Goal: Task Accomplishment & Management: Complete application form

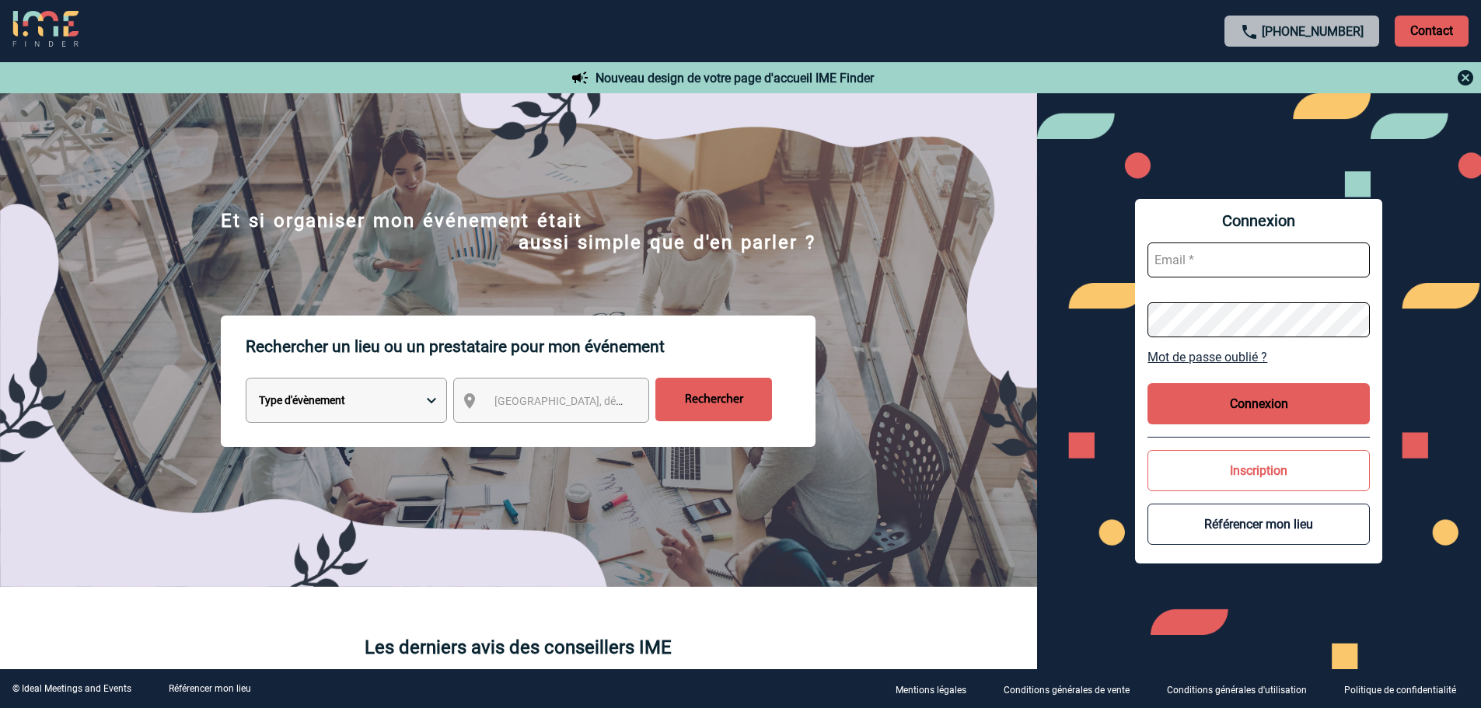
type input "cmilazzo@ime-groupe.com"
click at [1193, 396] on button "Connexion" at bounding box center [1258, 403] width 222 height 41
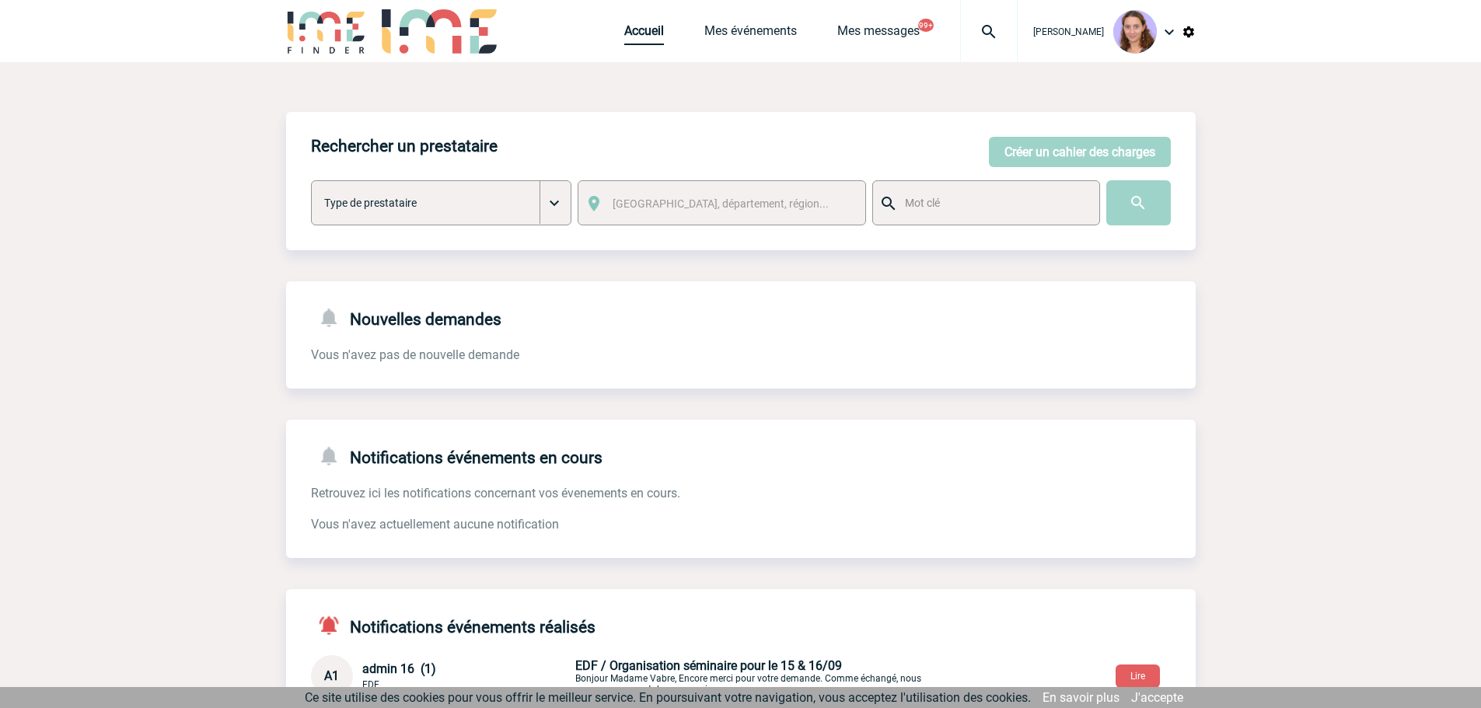
click at [651, 26] on link "Accueil" at bounding box center [644, 34] width 40 height 22
click at [988, 36] on img at bounding box center [989, 32] width 56 height 19
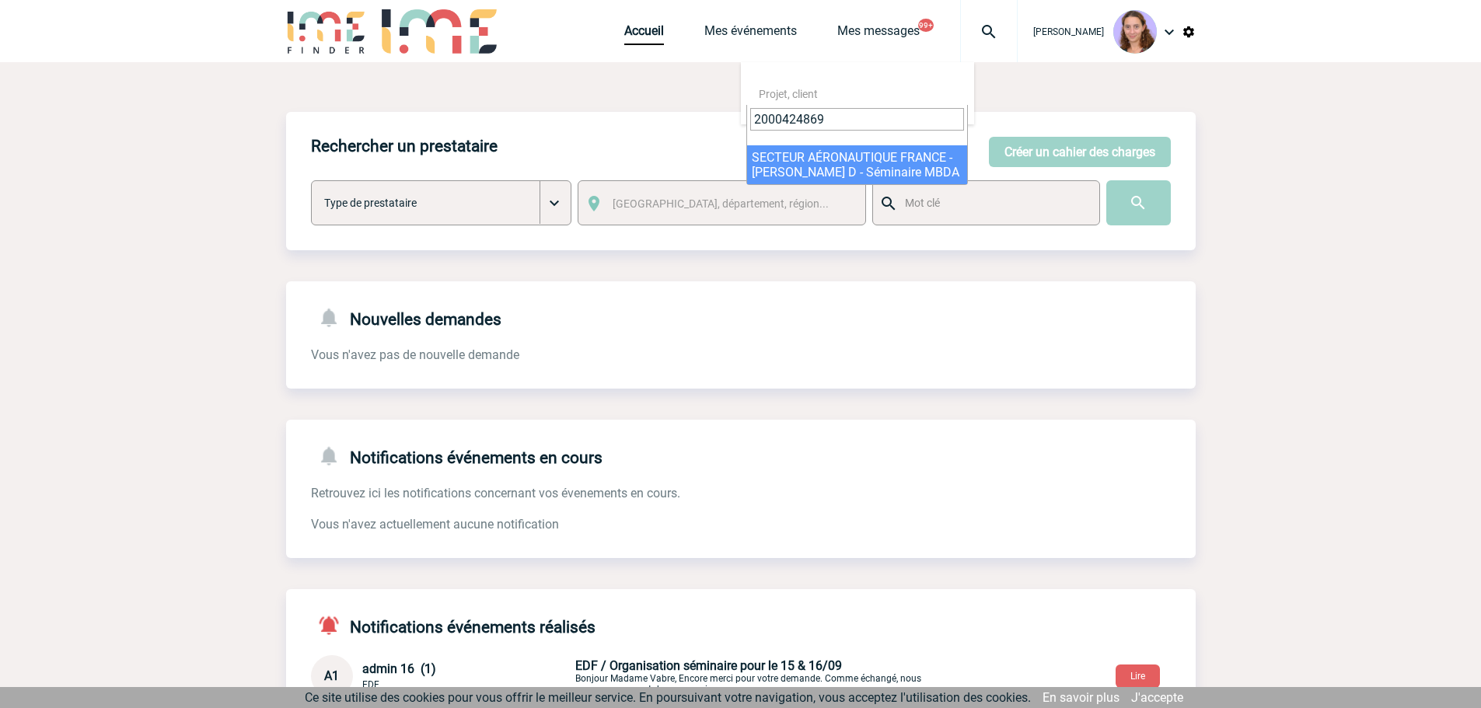
type input "2000424869"
select select "24370"
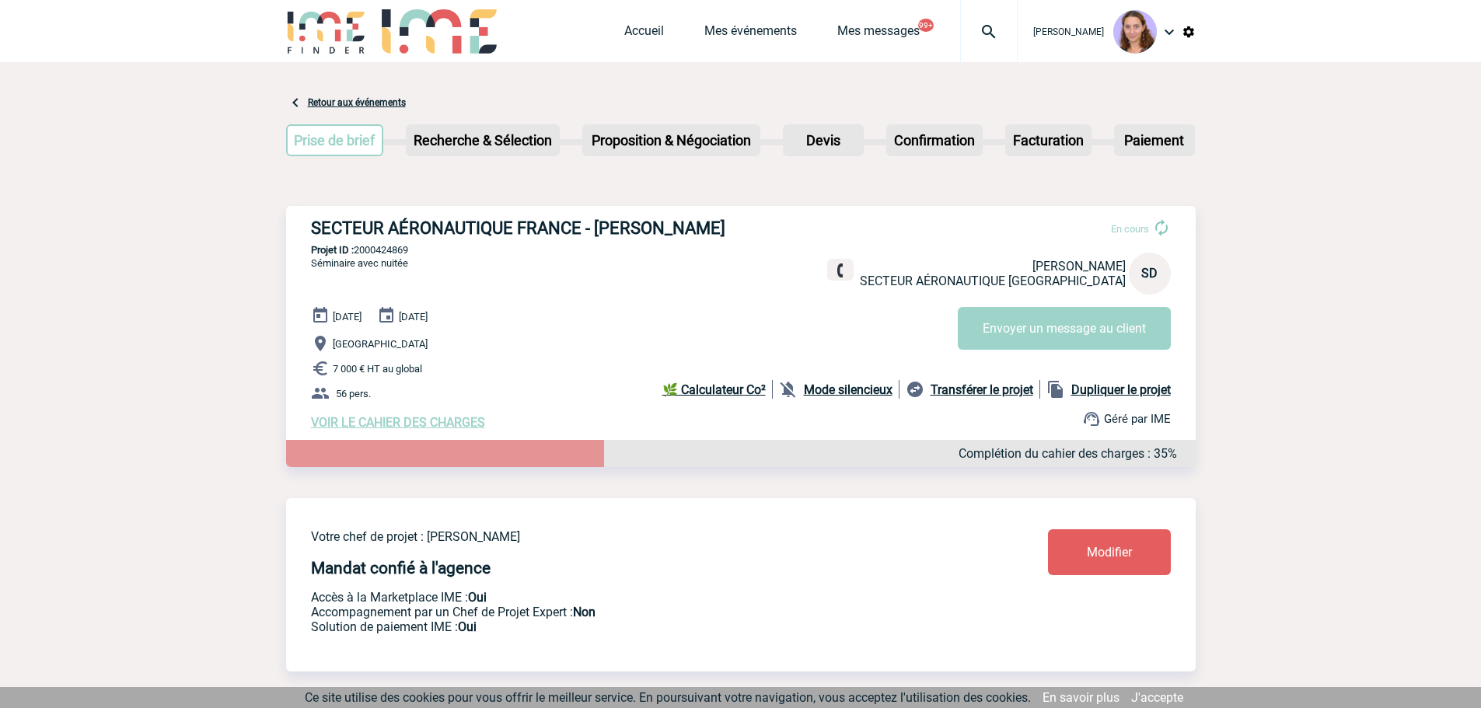
click at [978, 23] on img at bounding box center [989, 32] width 56 height 19
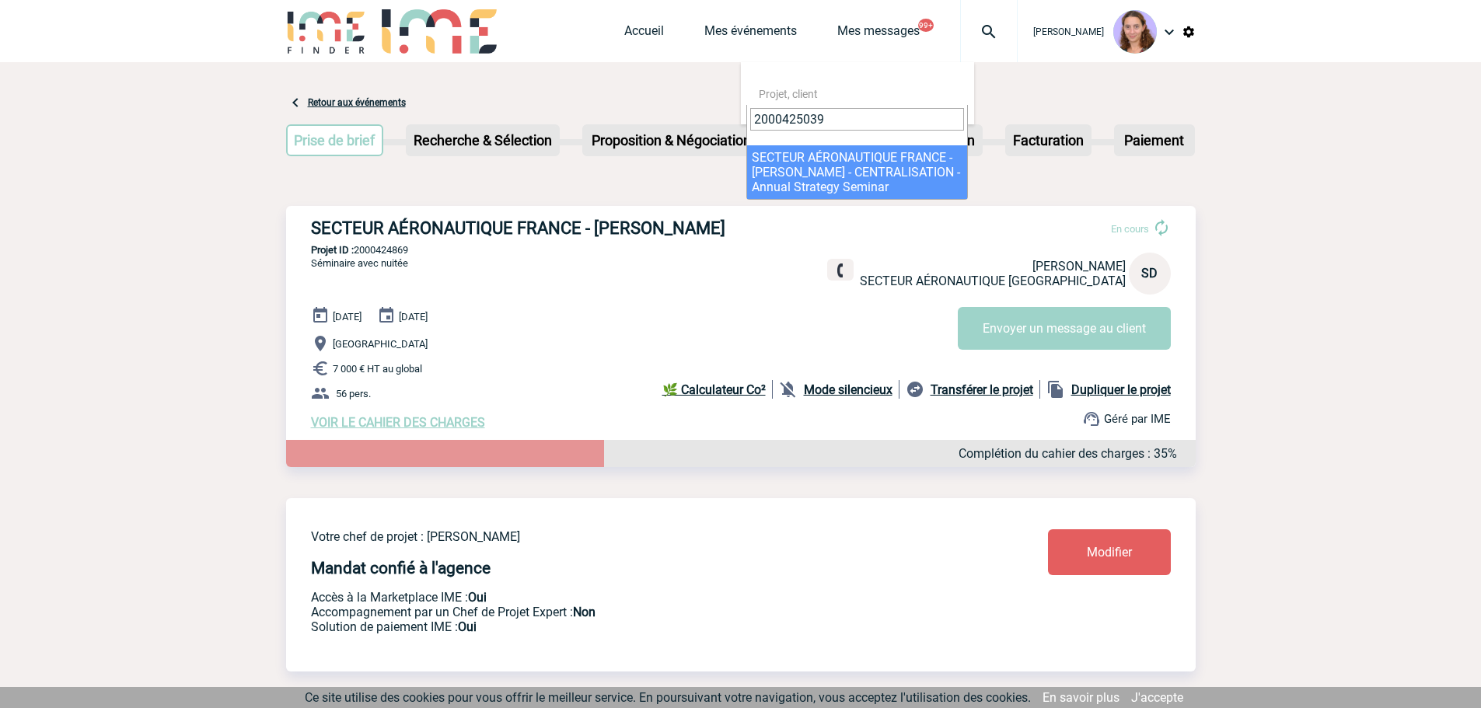
type input "2000425039"
select select "24540"
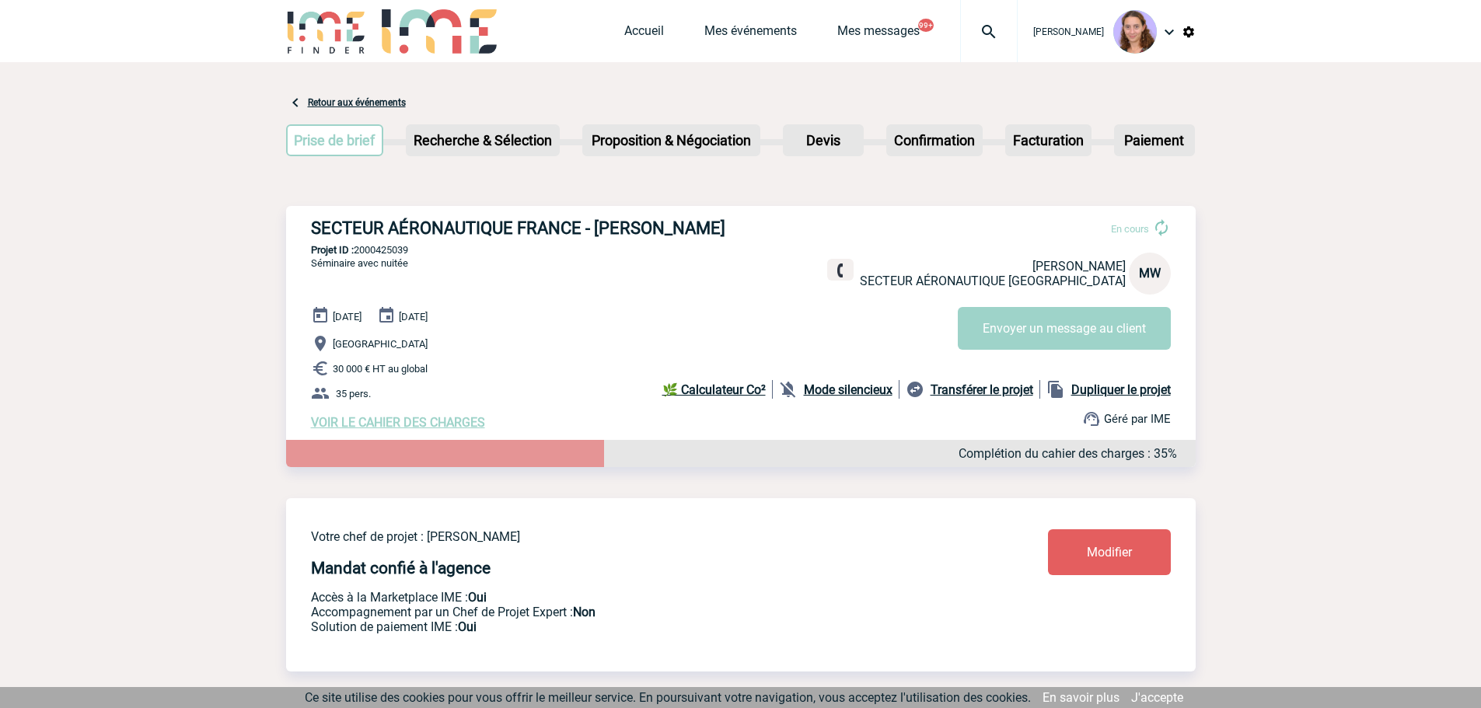
click at [963, 44] on div at bounding box center [989, 31] width 58 height 62
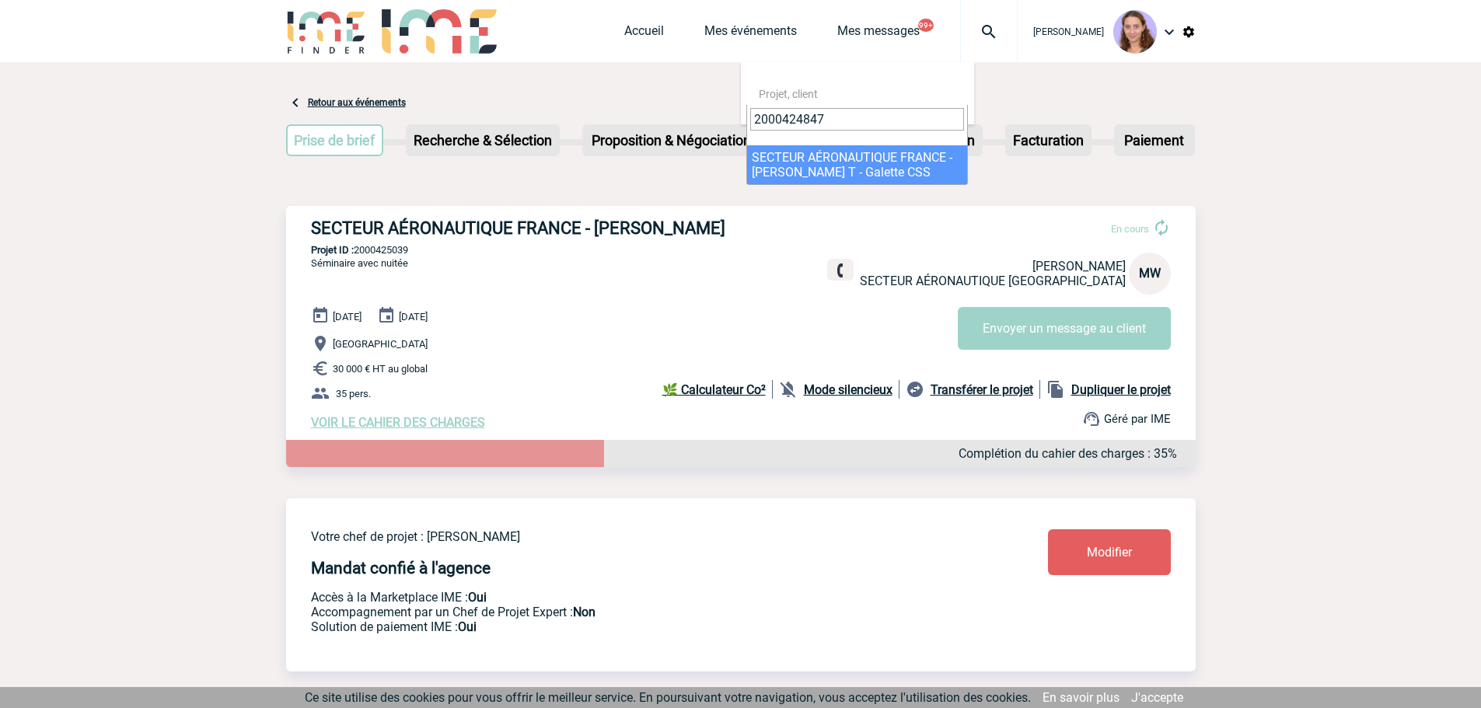
type input "2000424847"
select select "24348"
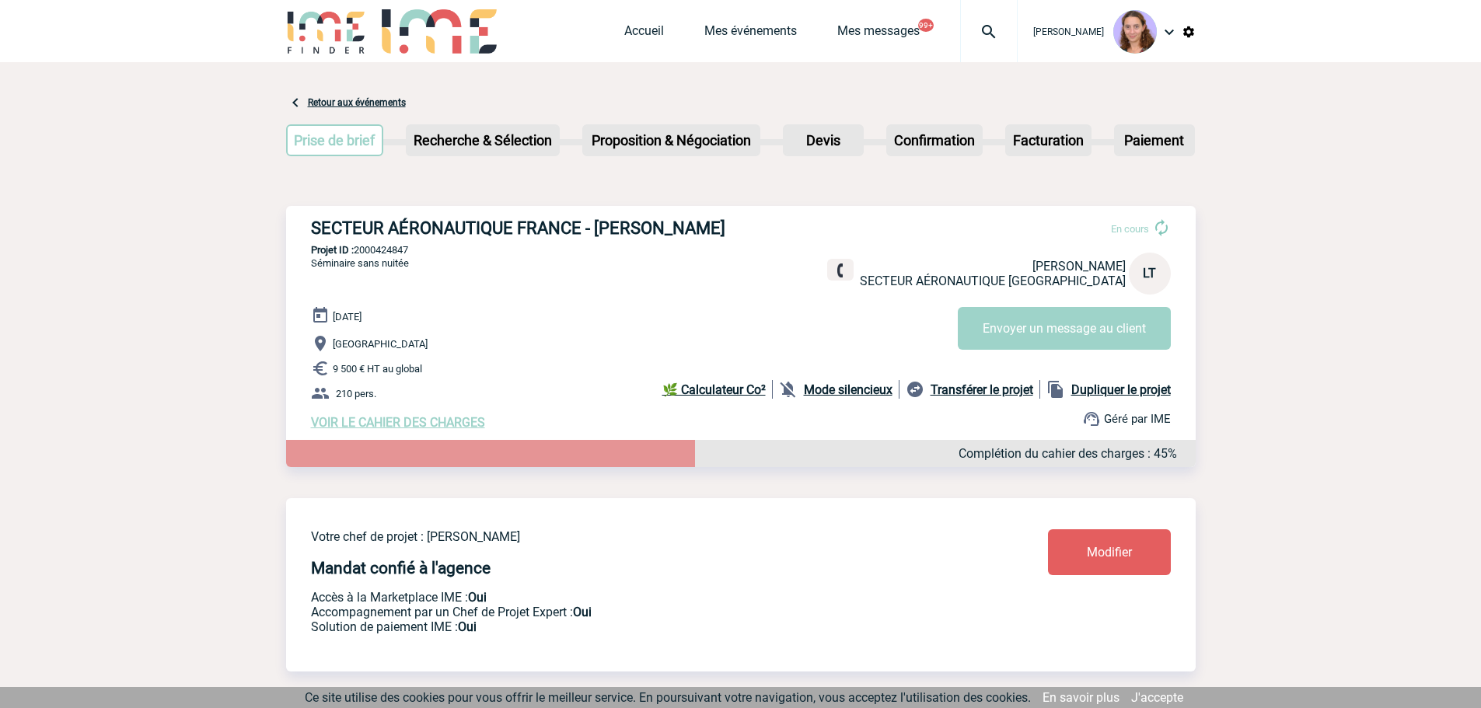
click at [986, 25] on img at bounding box center [989, 32] width 56 height 19
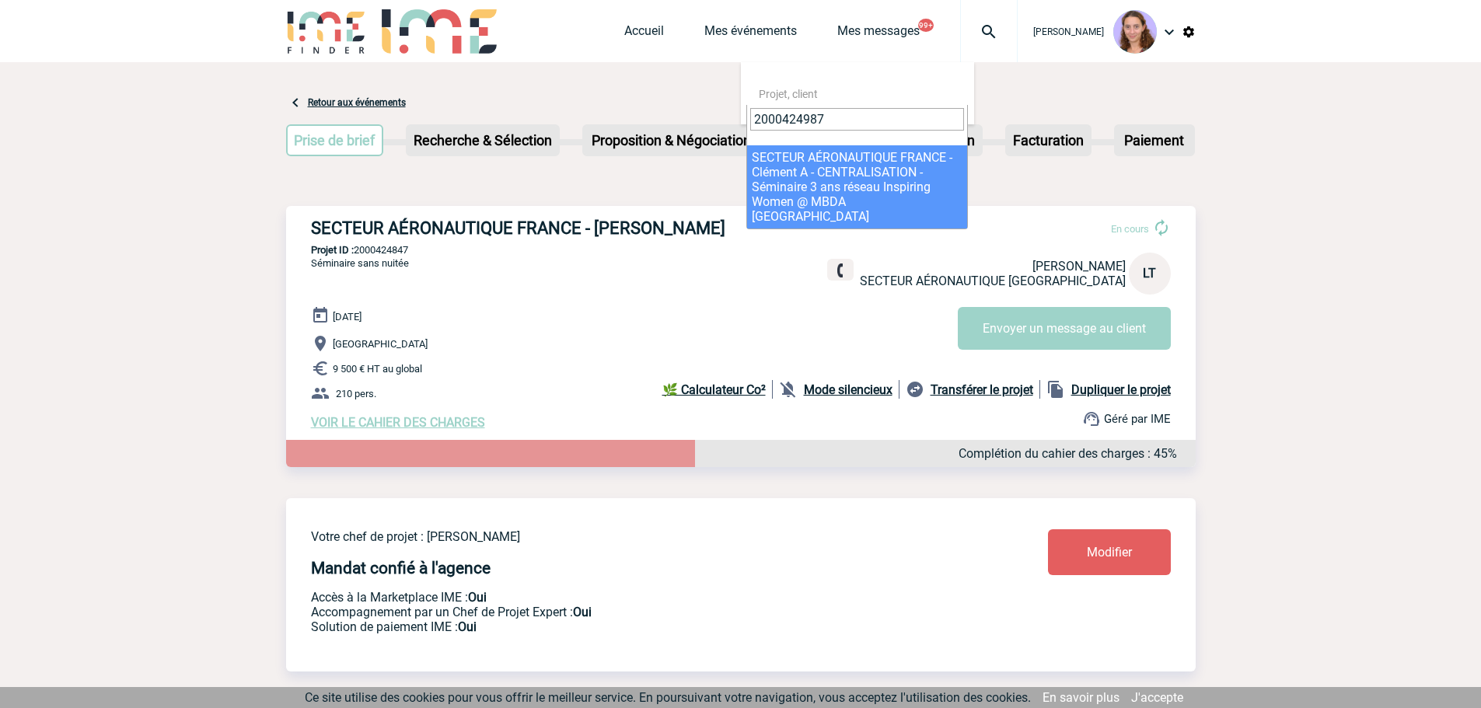
type input "2000424987"
select select "24488"
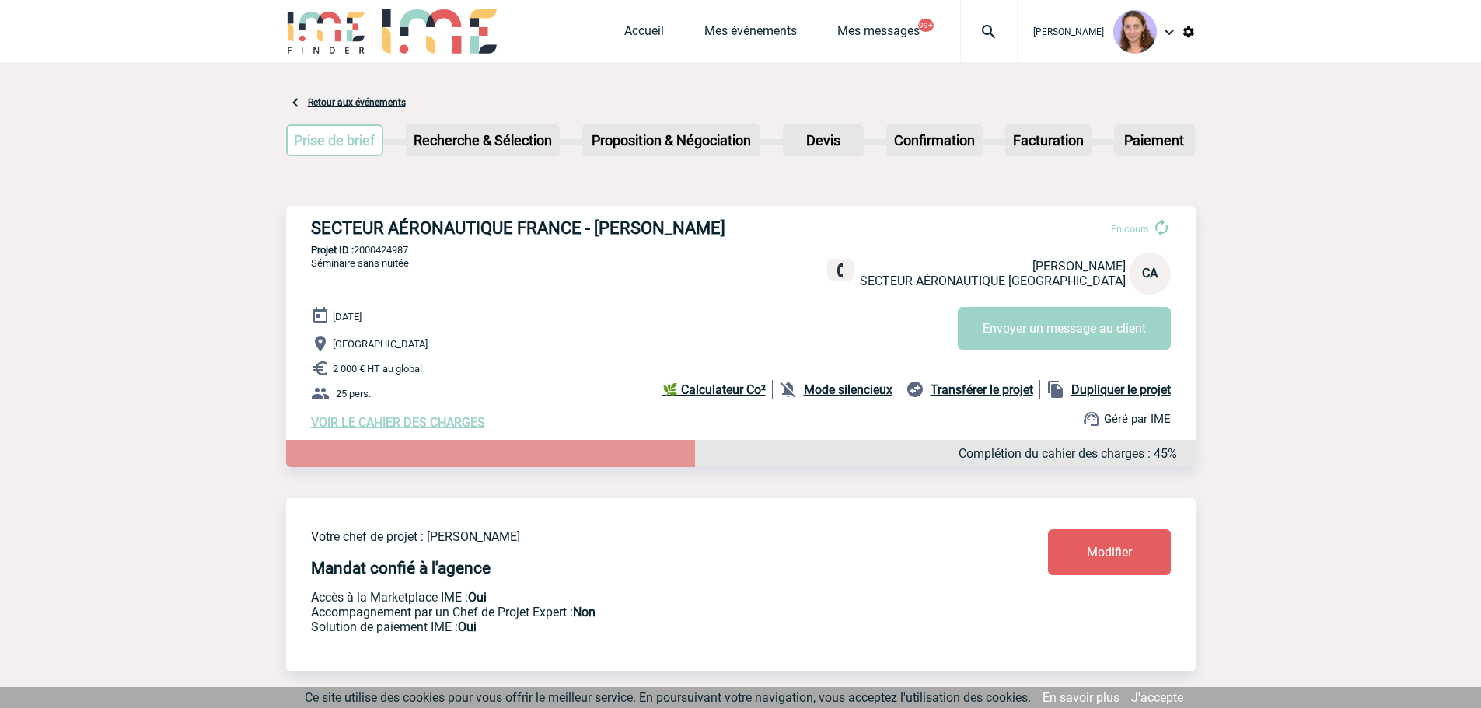
click at [972, 43] on div at bounding box center [989, 31] width 58 height 62
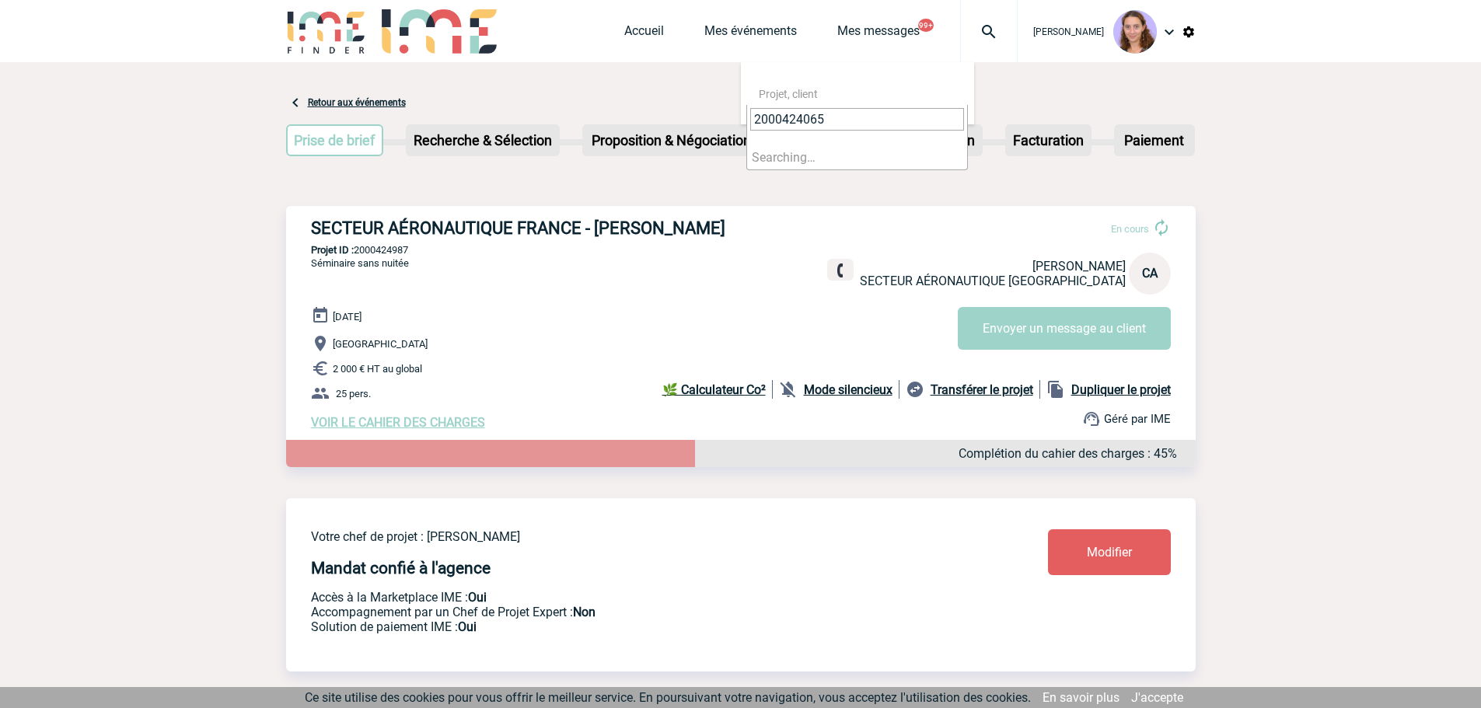
type input "2000424065"
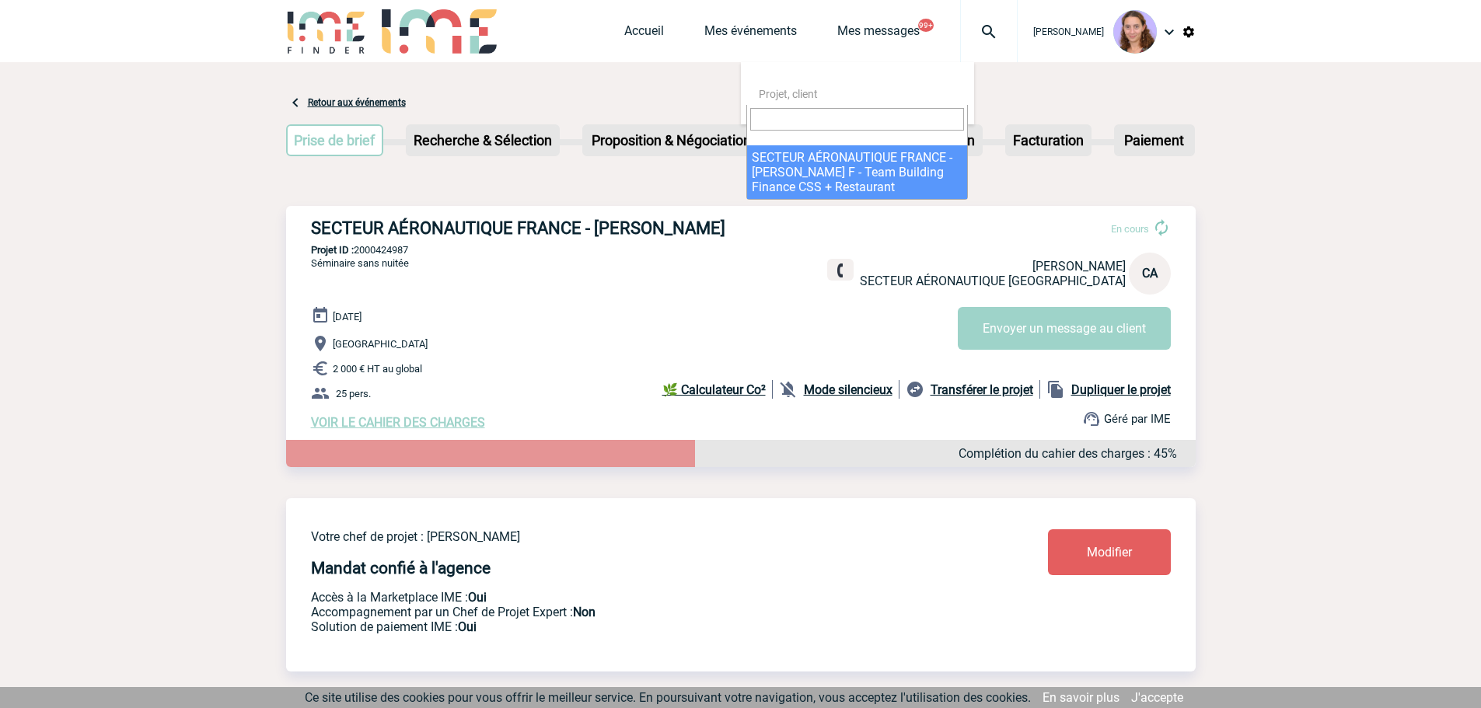
select select "23566"
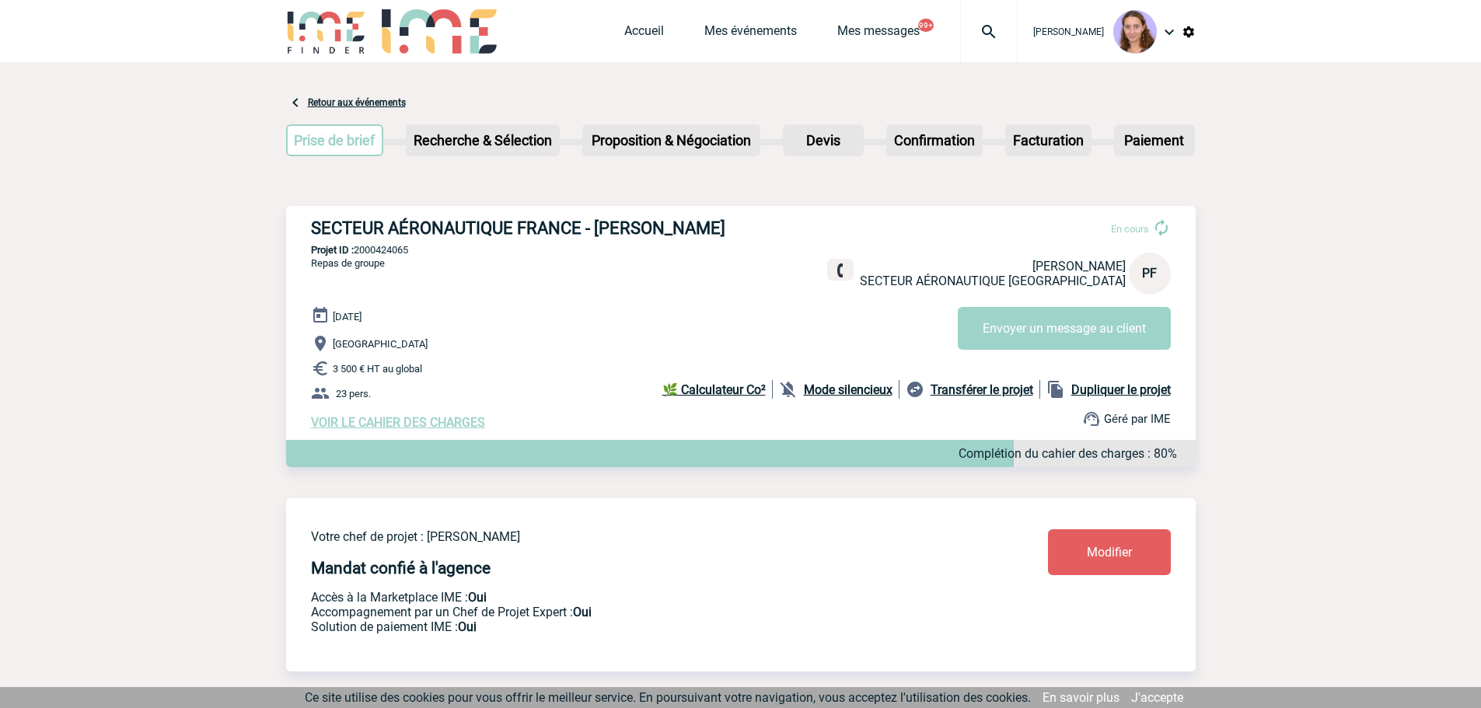
click at [657, 23] on div "Accueil Mes événements Mes messages 99+ Projet, client Projet, client" at bounding box center [820, 31] width 393 height 62
drag, startPoint x: 643, startPoint y: 30, endPoint x: 777, endPoint y: 115, distance: 158.9
click at [643, 30] on link "Accueil" at bounding box center [644, 34] width 40 height 22
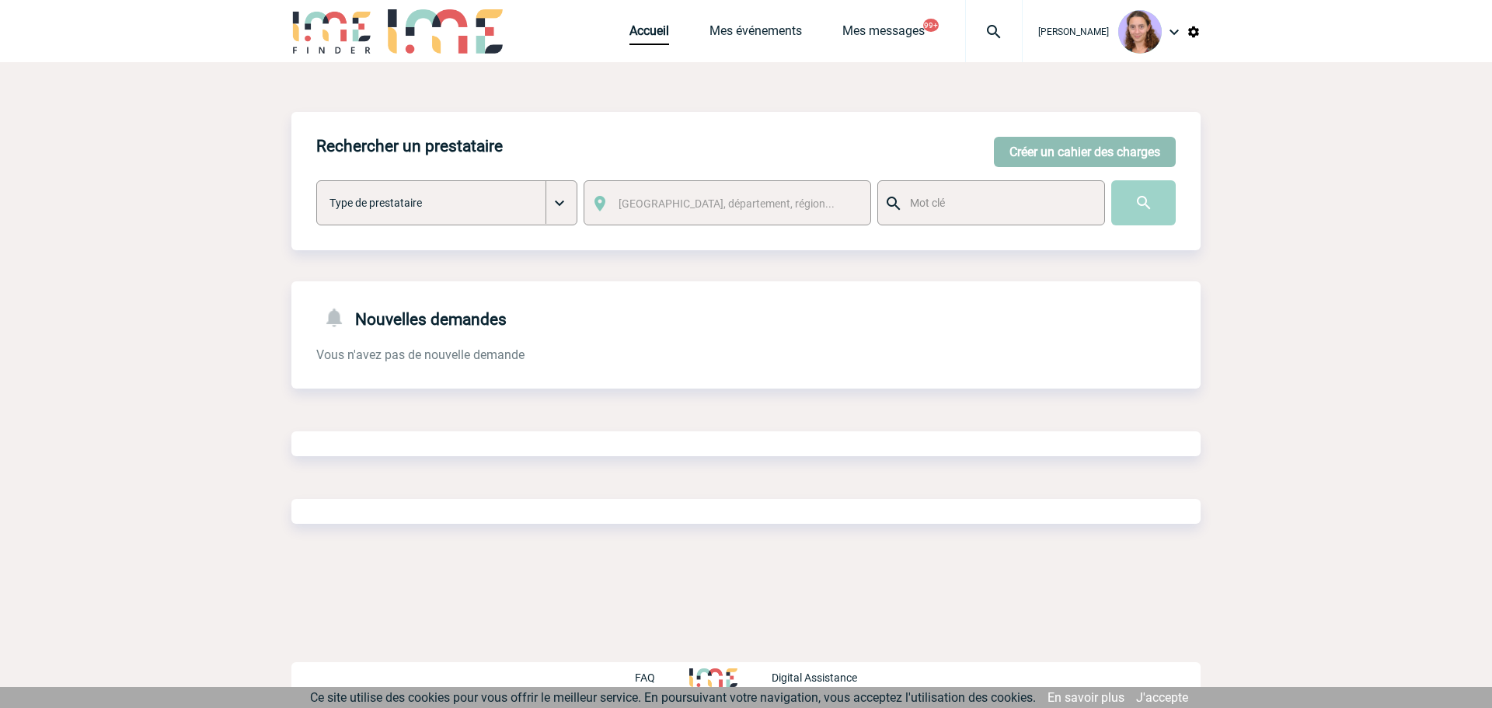
click at [1029, 157] on button "Créer un cahier des charges" at bounding box center [1085, 152] width 182 height 30
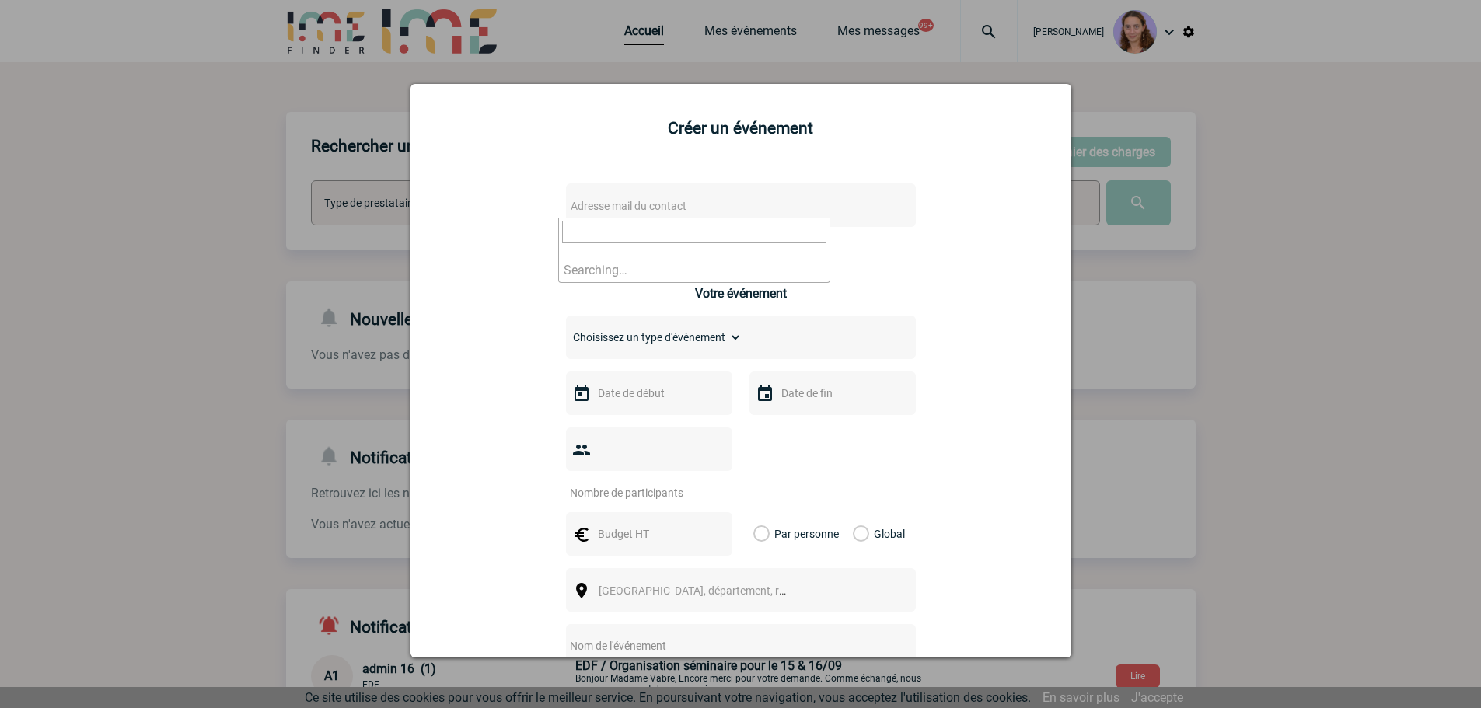
click at [612, 211] on span "Adresse mail du contact" at bounding box center [628, 206] width 116 height 12
type input "Christelle.Rebollo@pfizer.com"
click at [641, 58] on div at bounding box center [740, 354] width 1481 height 708
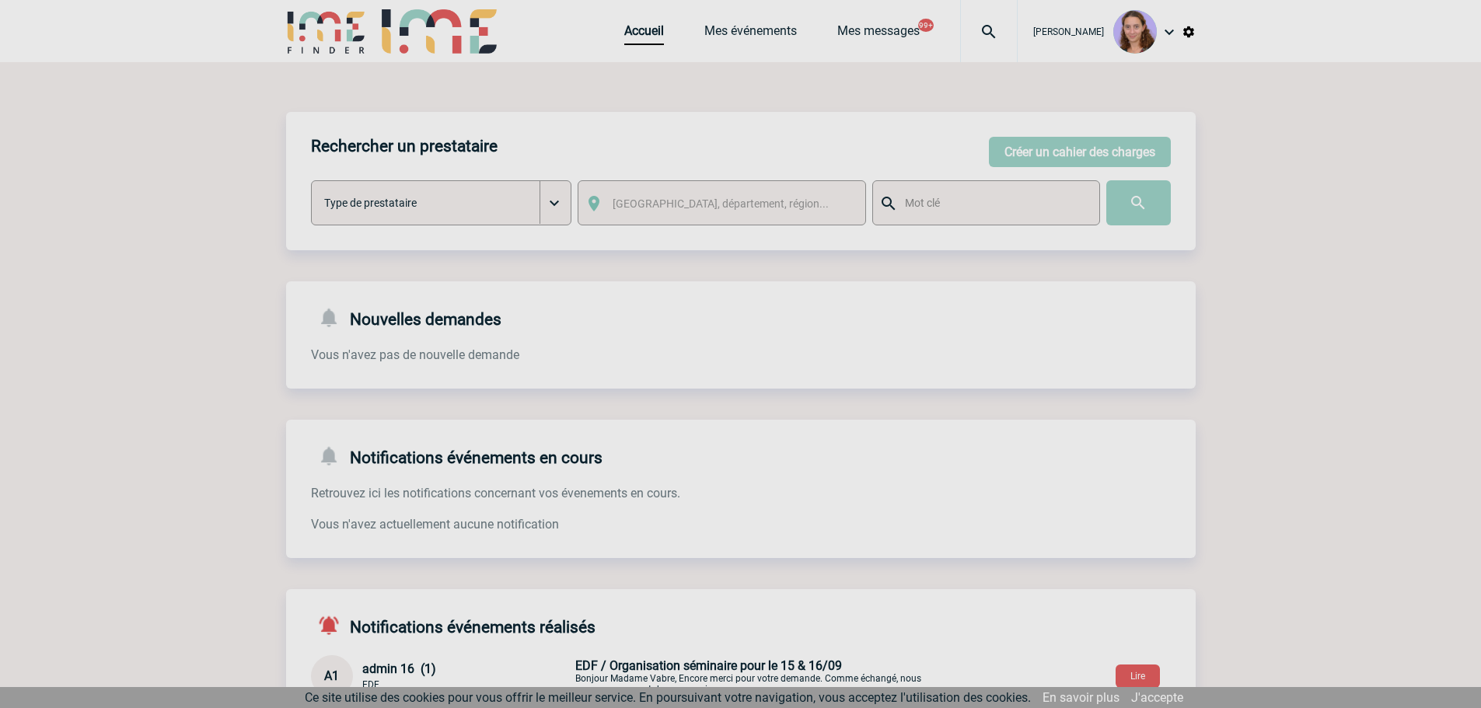
click at [643, 37] on div at bounding box center [740, 354] width 1481 height 708
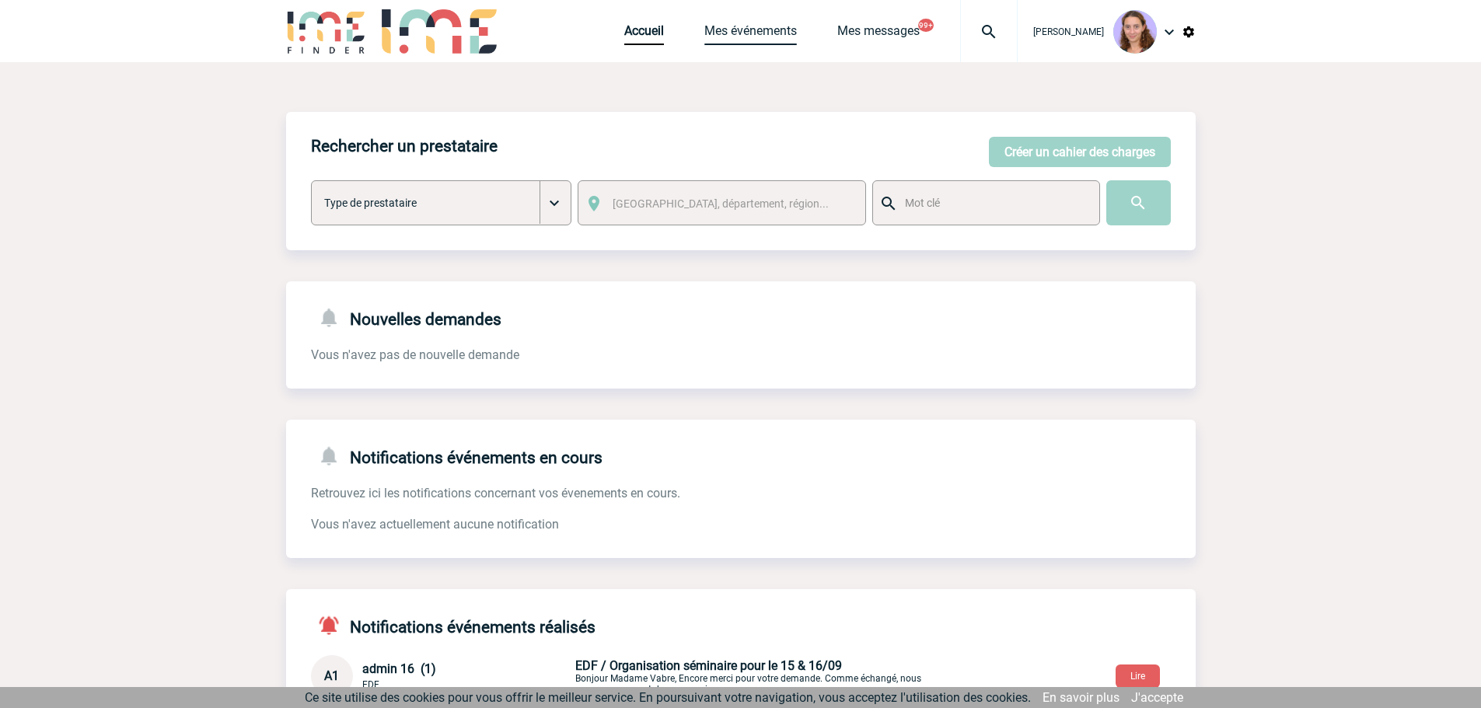
click at [740, 25] on link "Mes événements" at bounding box center [750, 34] width 92 height 22
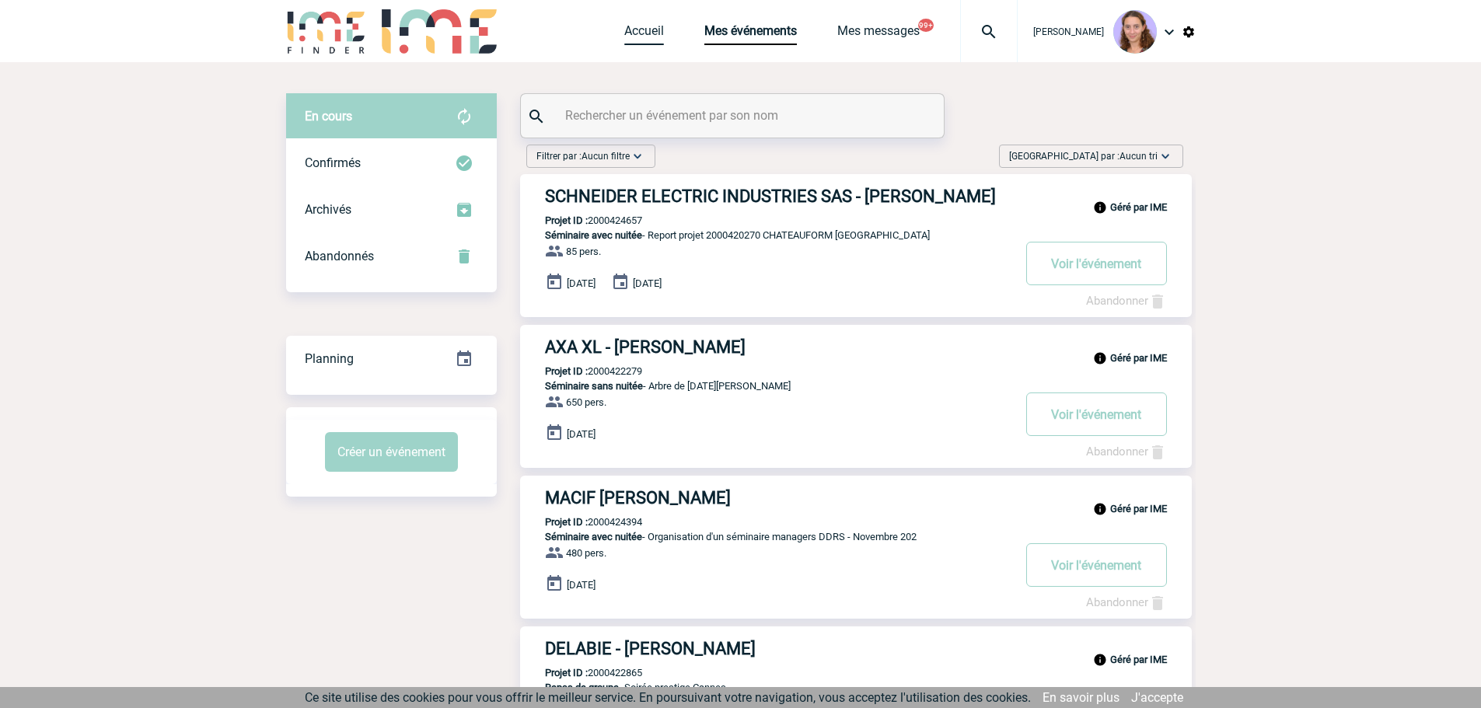
click at [653, 37] on link "Accueil" at bounding box center [644, 34] width 40 height 22
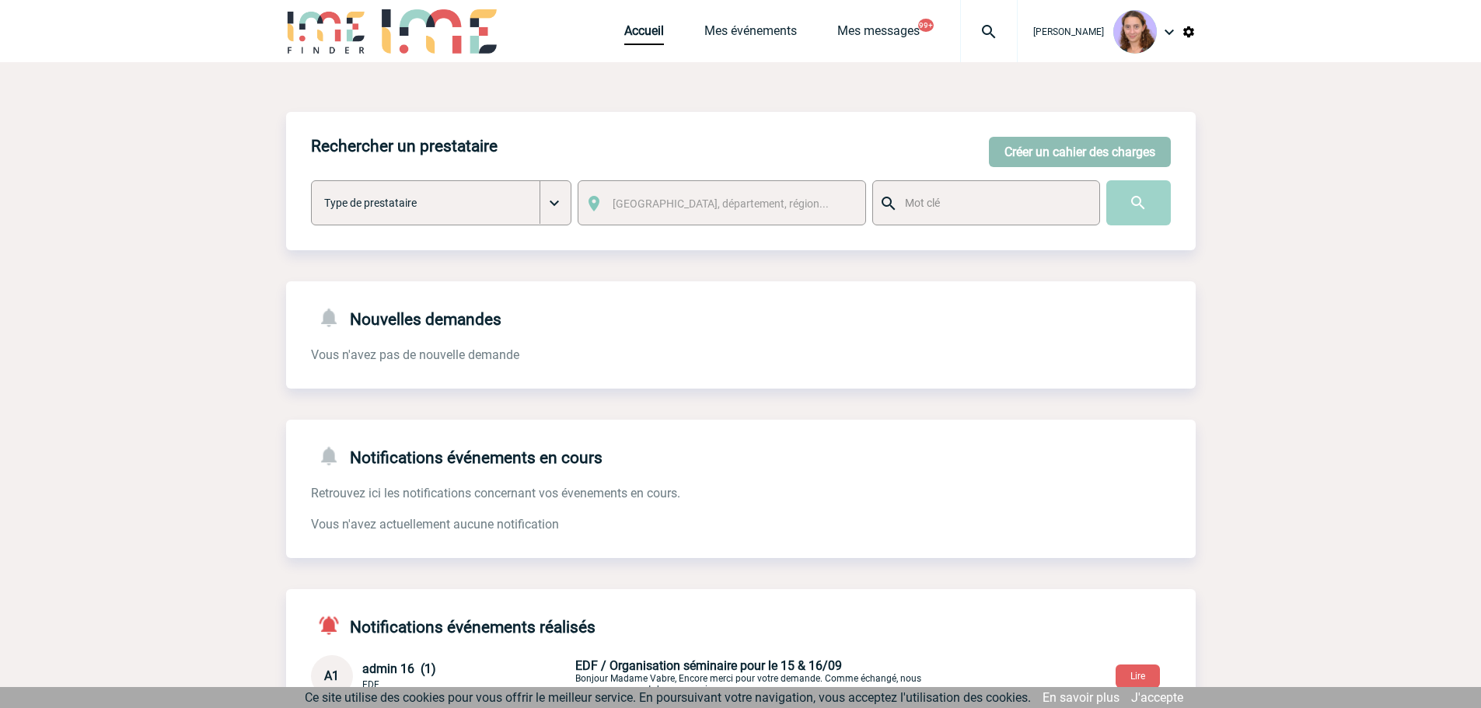
click at [1066, 148] on button "Créer un cahier des charges" at bounding box center [1080, 152] width 182 height 30
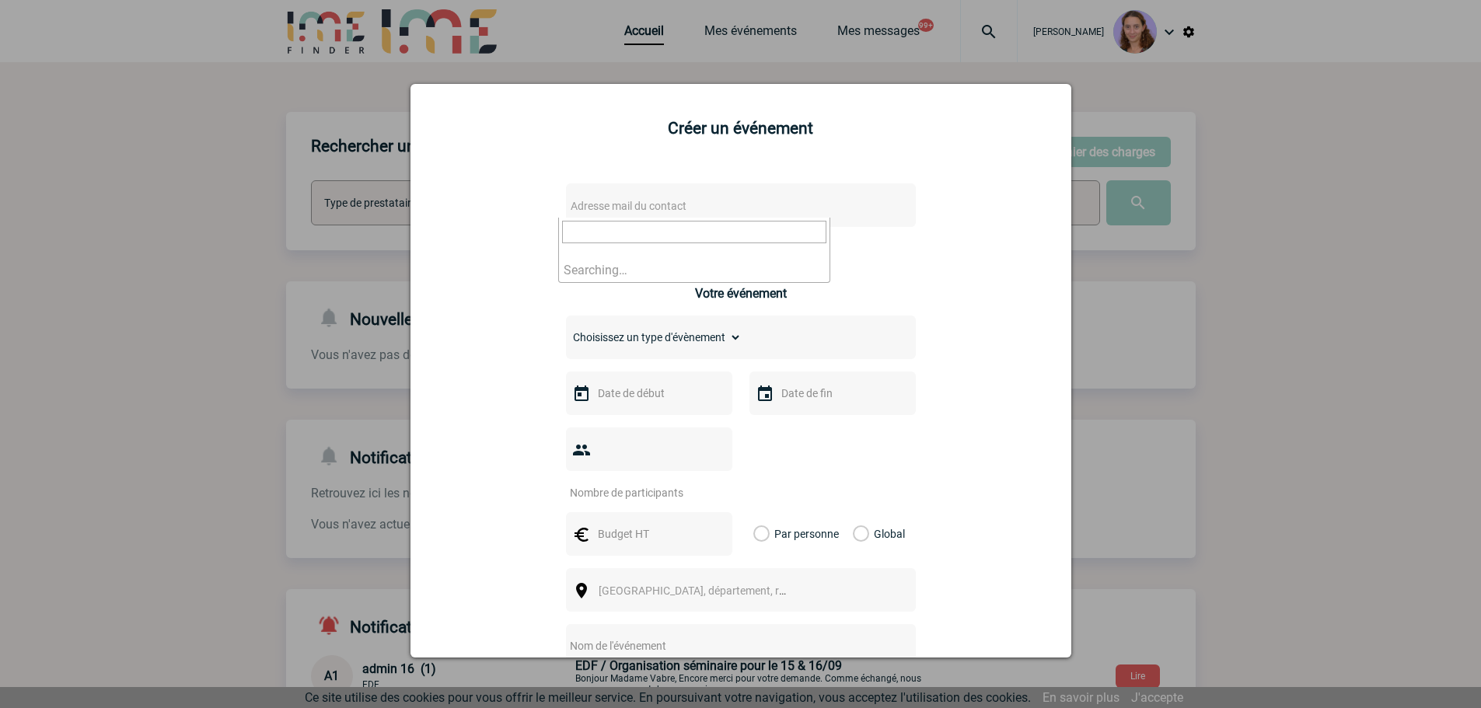
click at [616, 204] on span "Adresse mail du contact" at bounding box center [628, 206] width 116 height 12
type input "[EMAIL_ADDRESS][DOMAIN_NAME]"
click at [626, 268] on li "No results found" at bounding box center [694, 270] width 270 height 24
